Goal: Check status: Check status

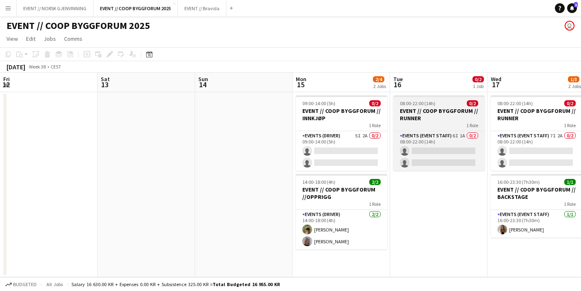
scroll to position [0, 298]
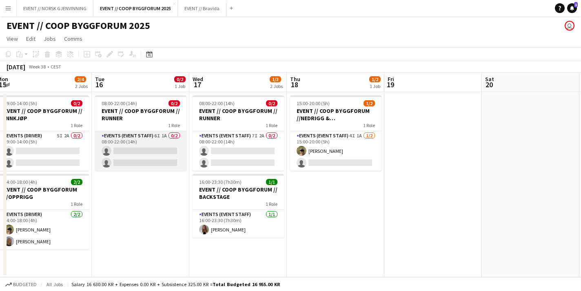
click at [133, 157] on app-card-role "Events (Event Staff) 6I 1A 0/2 08:00-22:00 (14h) single-neutral-actions single-…" at bounding box center [140, 151] width 91 height 40
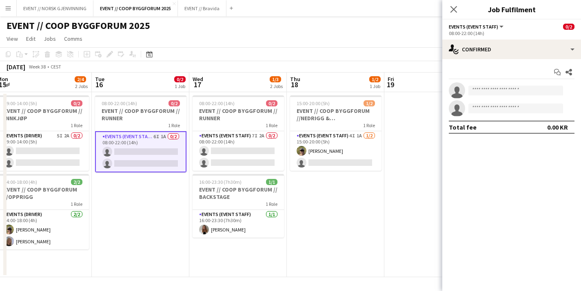
click at [491, 60] on div "Start chat Share single-neutral-actions single-neutral-actions Total fee 0.00 KR" at bounding box center [511, 99] width 139 height 81
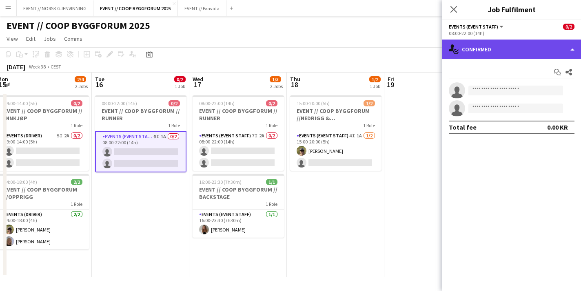
click at [506, 52] on div "single-neutral-actions-check-2 Confirmed" at bounding box center [511, 50] width 139 height 20
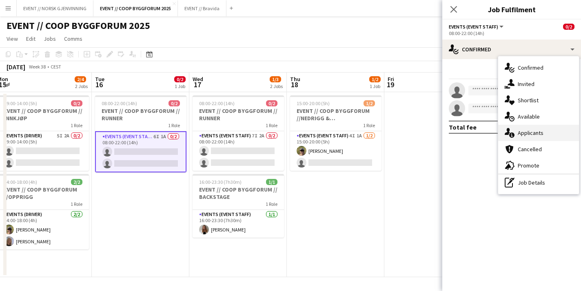
click at [527, 132] on div "single-neutral-actions-information Applicants" at bounding box center [538, 133] width 81 height 16
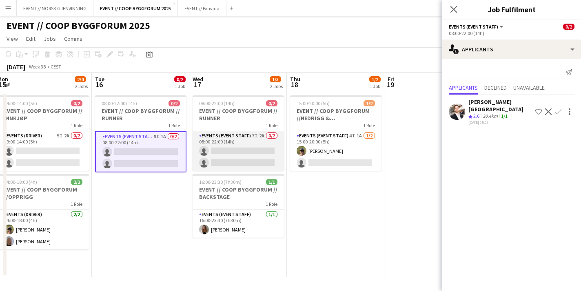
click at [254, 151] on app-card-role "Events (Event Staff) 7I 2A 0/2 08:00-22:00 (14h) single-neutral-actions single-…" at bounding box center [238, 151] width 91 height 40
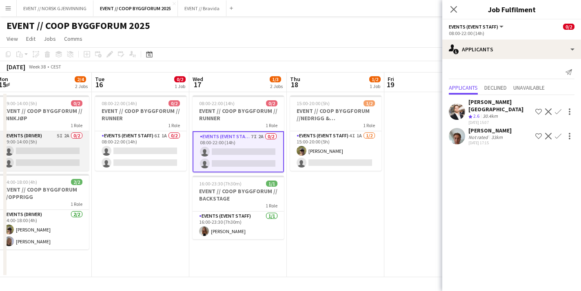
click at [77, 148] on app-card-role "Events (Driver) 5I 2A 0/2 09:00-14:00 (5h) single-neutral-actions single-neutra…" at bounding box center [43, 151] width 91 height 40
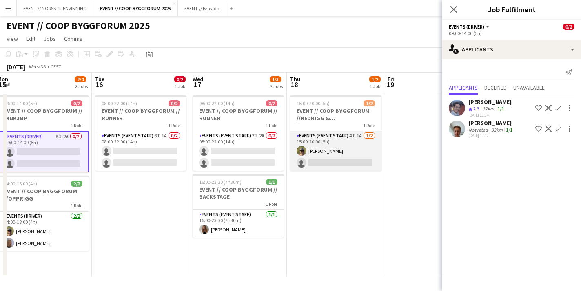
click at [342, 152] on app-card-role "Events (Event Staff) 4I 1A [DATE] 15:00-20:00 (5h) [PERSON_NAME] single-neutral…" at bounding box center [335, 151] width 91 height 40
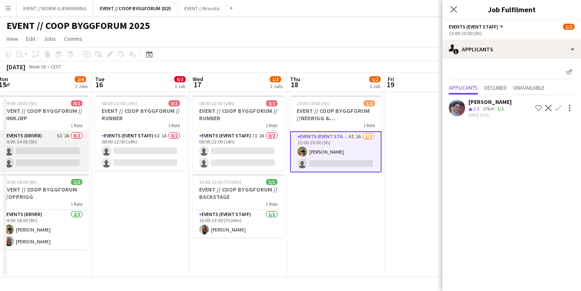
click at [68, 149] on app-card-role "Events (Driver) 5I 2A 0/2 09:00-14:00 (5h) single-neutral-actions single-neutra…" at bounding box center [43, 151] width 91 height 40
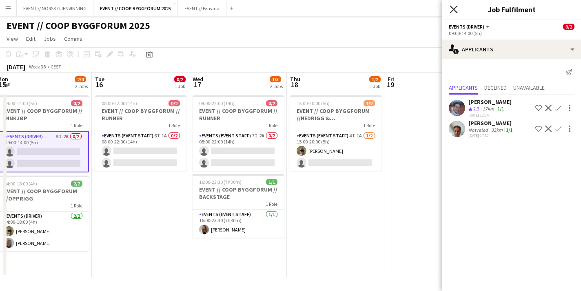
click at [452, 9] on icon "Close pop-in" at bounding box center [454, 9] width 8 height 8
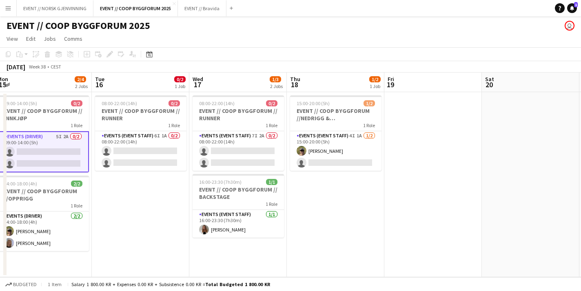
click at [342, 208] on app-date-cell "15:00-20:00 (5h) 1/2 EVENT // COOP BYGGFORUM //NEDRIGG & TILBAKELEVERING 1 Role…" at bounding box center [336, 184] width 98 height 185
